Goal: Task Accomplishment & Management: Use online tool/utility

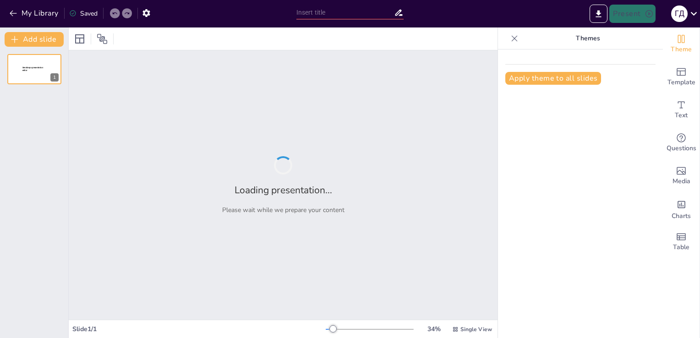
type input "Литературные горизонты: Влияние [PERSON_NAME] на русскую культуру"
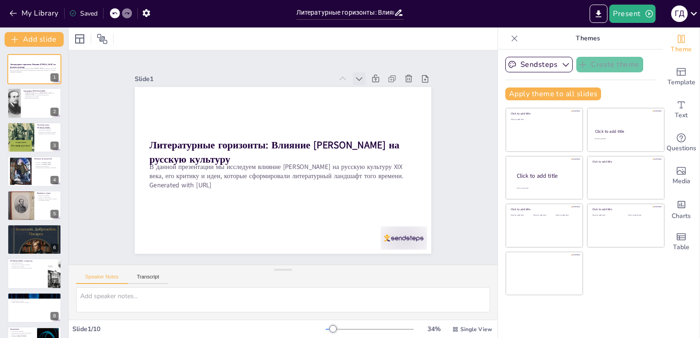
click at [376, 103] on icon at bounding box center [379, 105] width 7 height 5
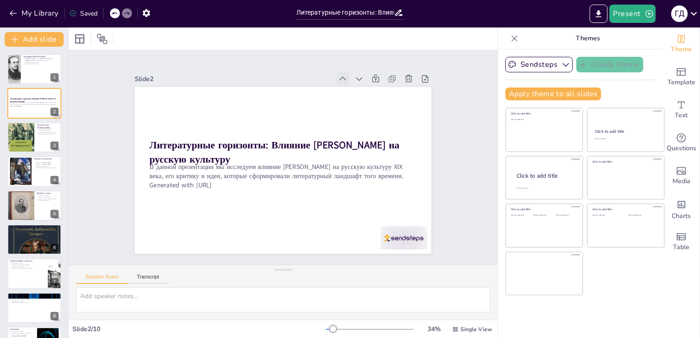
click at [352, 87] on icon at bounding box center [357, 92] width 11 height 11
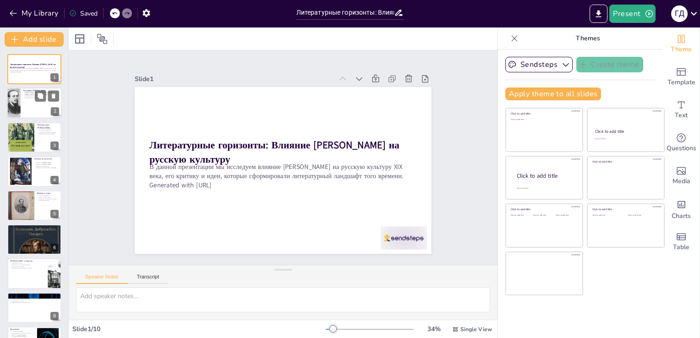
click at [22, 96] on div at bounding box center [34, 103] width 55 height 31
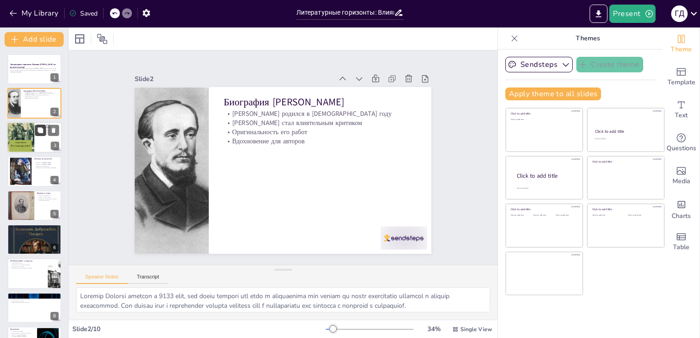
click at [39, 131] on icon at bounding box center [40, 129] width 5 height 5
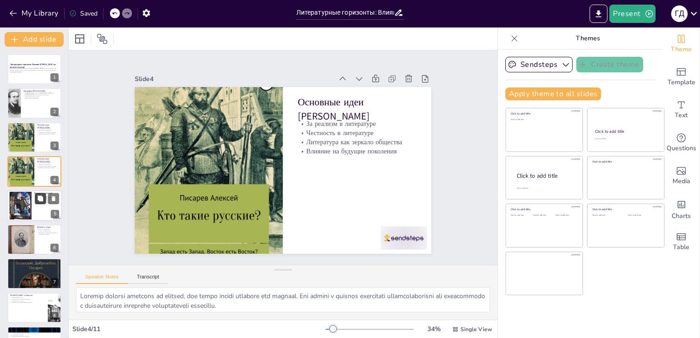
click at [37, 202] on button at bounding box center [40, 198] width 11 height 11
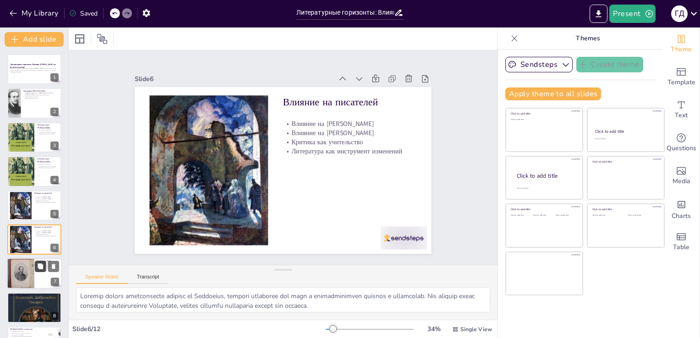
scroll to position [47, 0]
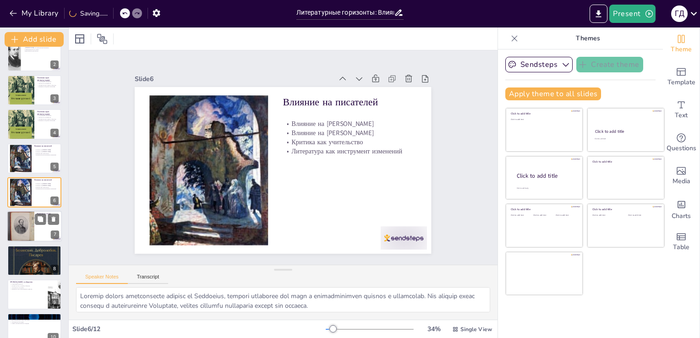
click at [22, 233] on div at bounding box center [20, 227] width 27 height 36
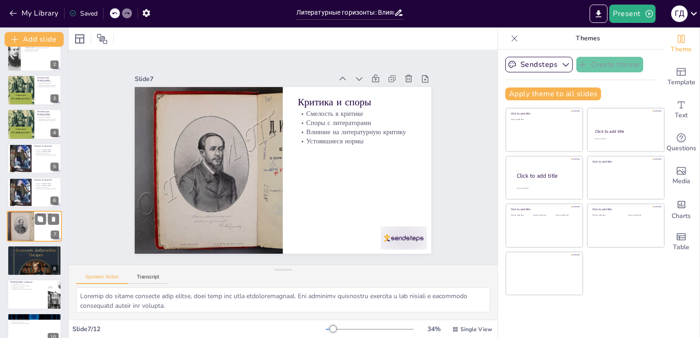
scroll to position [81, 0]
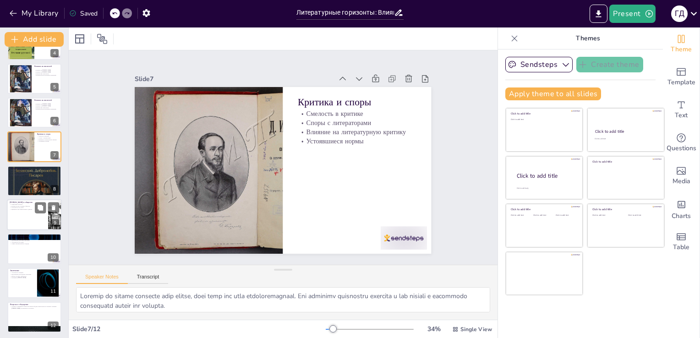
click at [11, 224] on div at bounding box center [34, 214] width 55 height 31
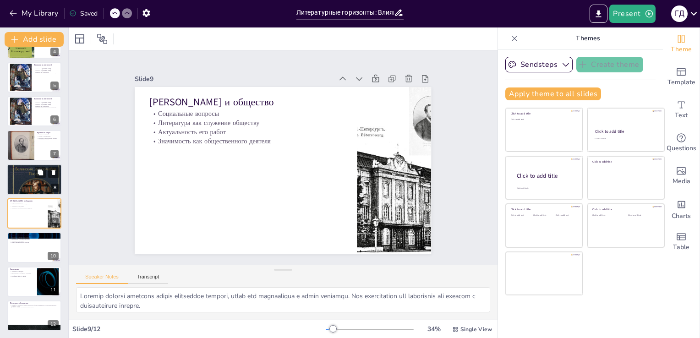
click at [31, 177] on div at bounding box center [34, 179] width 55 height 87
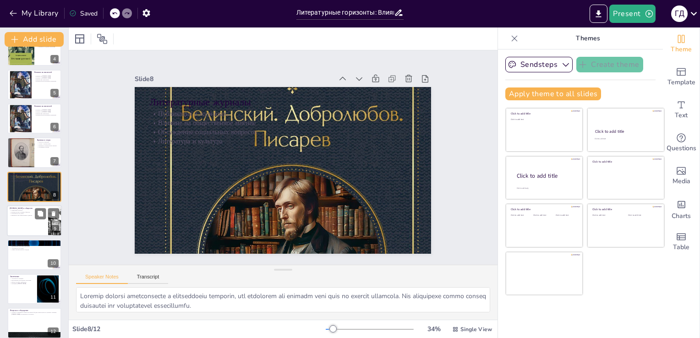
scroll to position [128, 0]
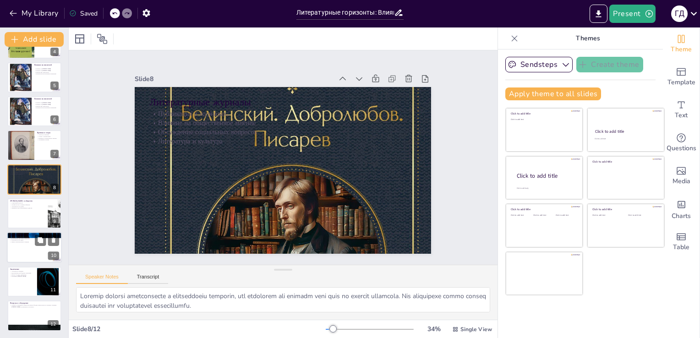
click at [13, 245] on div at bounding box center [34, 247] width 55 height 31
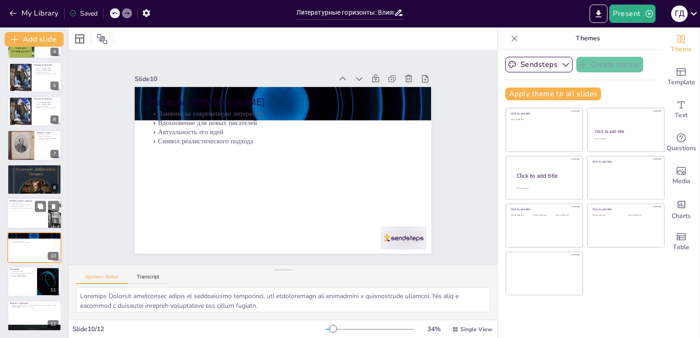
click at [16, 212] on div at bounding box center [34, 213] width 55 height 31
type textarea "Loremip dolorsi ametcons adipis elitseddoe tempori, utlab etd magnaaliqua e adm…"
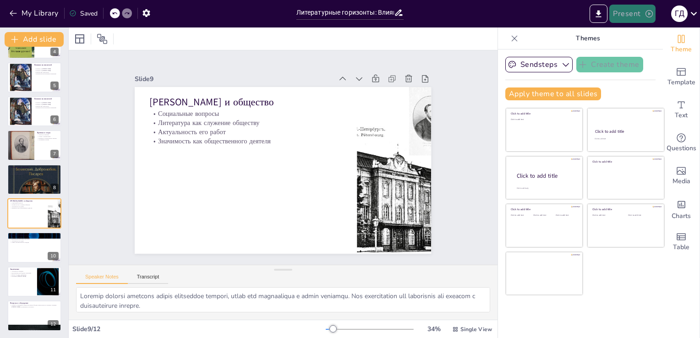
click at [641, 18] on button "Present" at bounding box center [632, 14] width 46 height 18
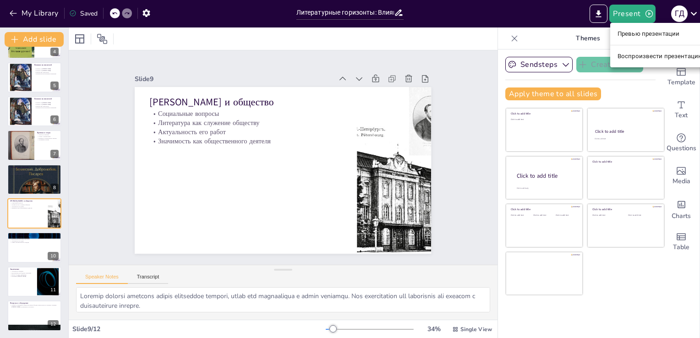
click at [635, 60] on li "Воспроизвести презентацию" at bounding box center [660, 56] width 100 height 15
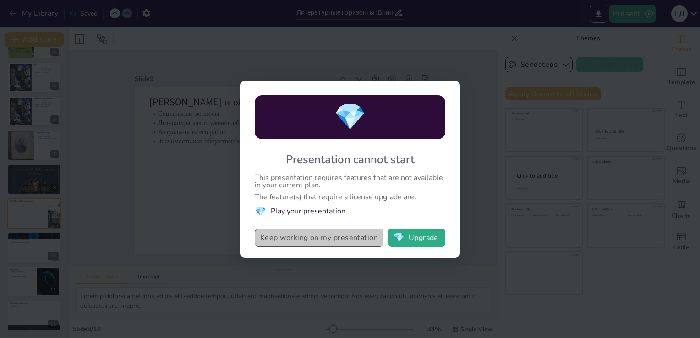
click at [310, 238] on button "Keep working on my presentation" at bounding box center [319, 237] width 129 height 18
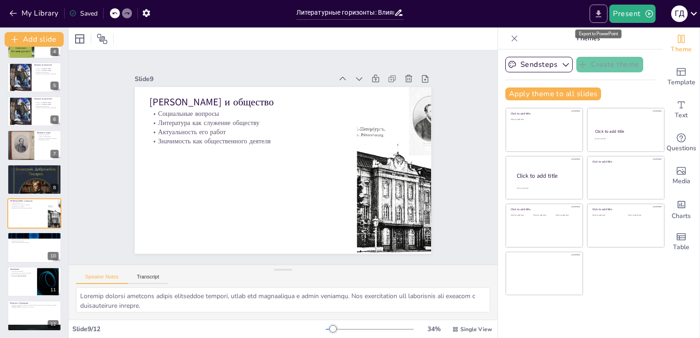
click at [598, 6] on button "Export to PowerPoint" at bounding box center [598, 14] width 18 height 18
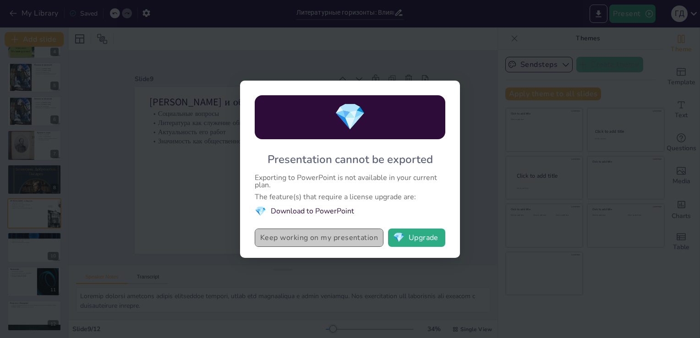
click at [326, 233] on button "Keep working on my presentation" at bounding box center [319, 237] width 129 height 18
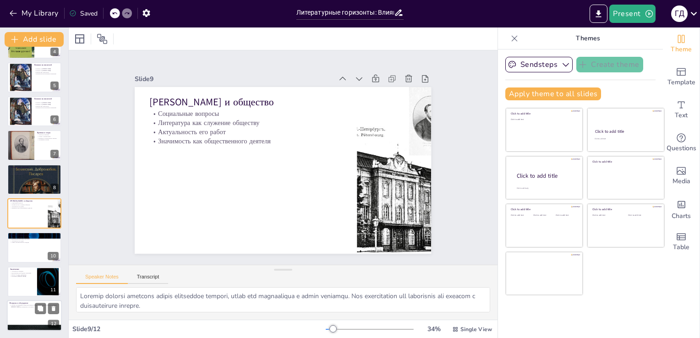
click at [27, 310] on div at bounding box center [34, 315] width 55 height 31
